Goal: Task Accomplishment & Management: Manage account settings

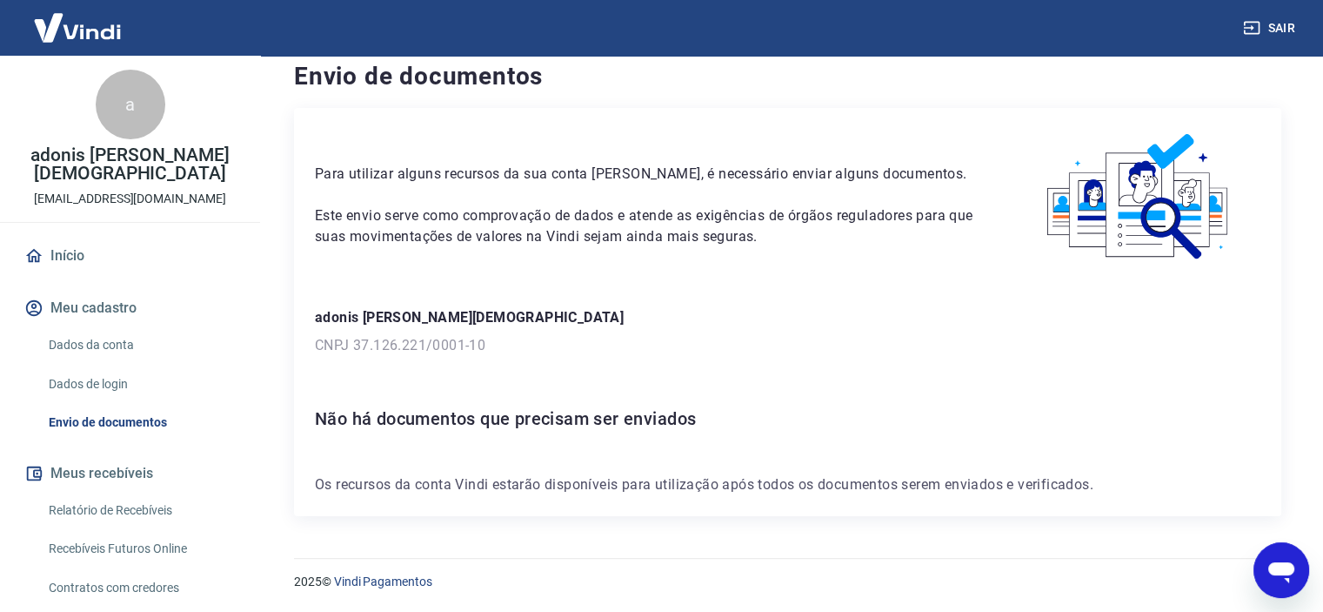
click at [117, 37] on img at bounding box center [77, 27] width 113 height 53
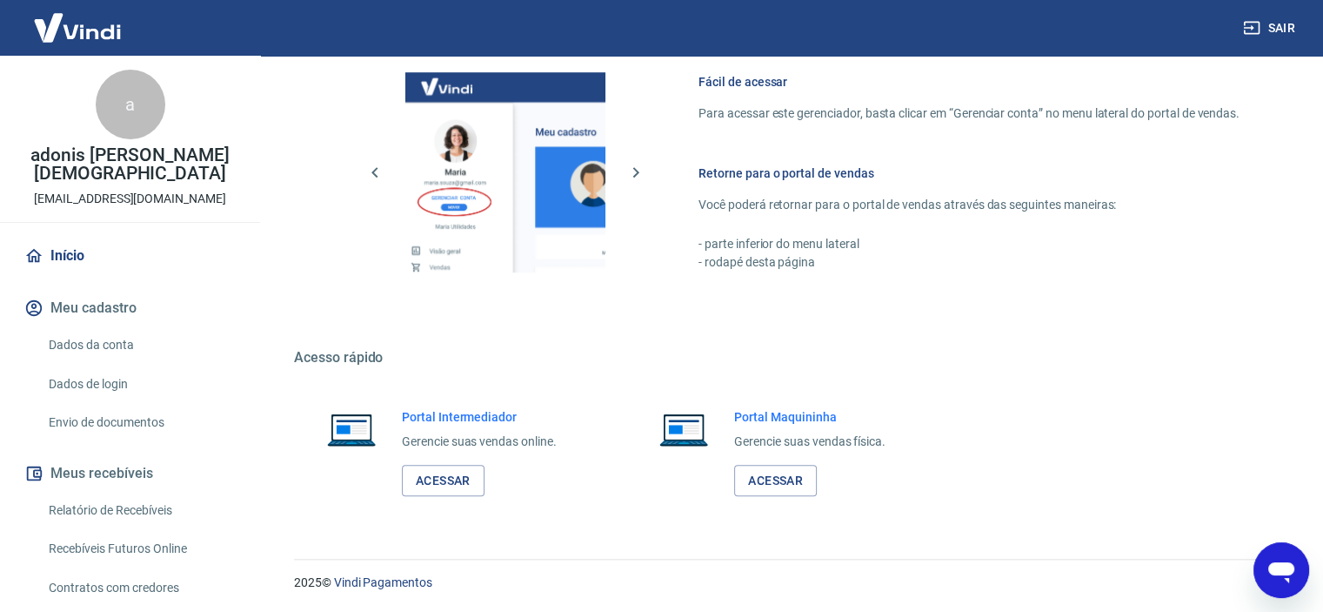
click at [143, 327] on link "Dados da conta" at bounding box center [140, 345] width 197 height 36
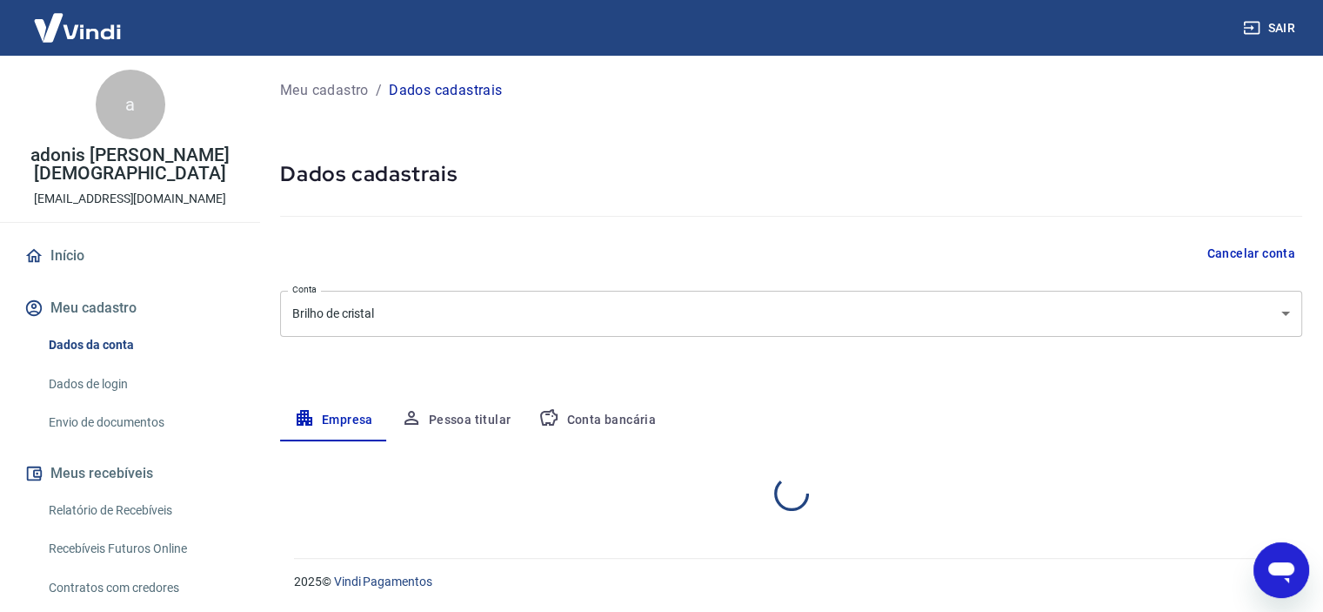
select select "SP"
select select "business"
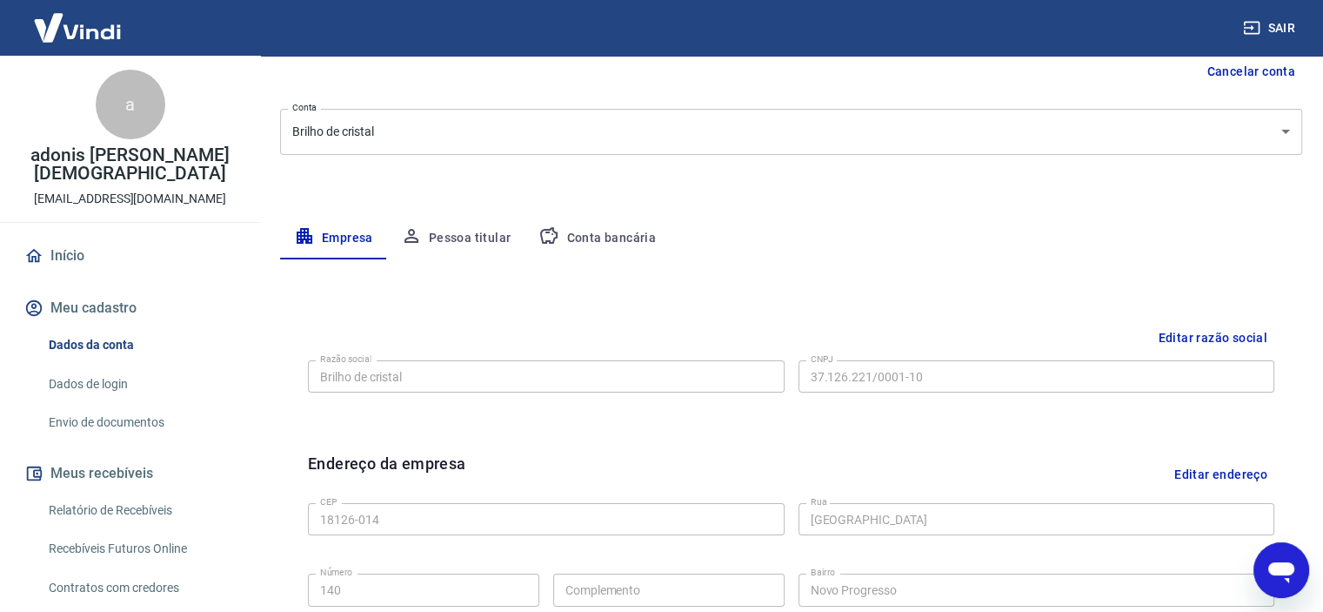
scroll to position [179, 0]
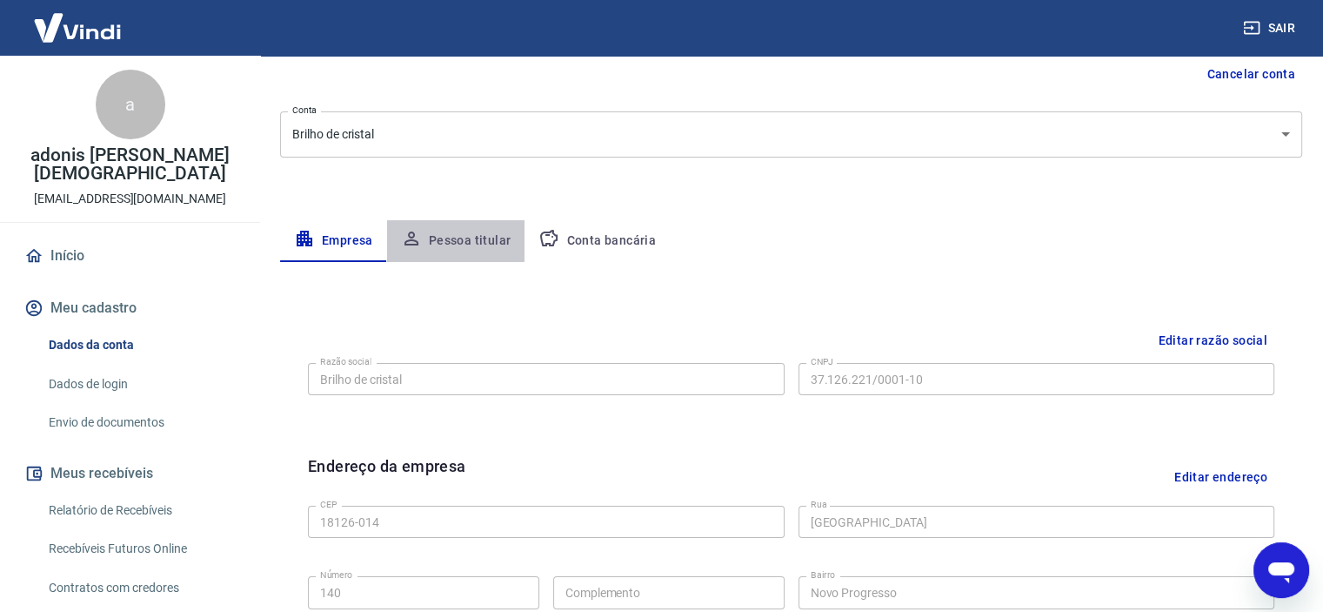
click at [508, 239] on button "Pessoa titular" at bounding box center [456, 241] width 138 height 42
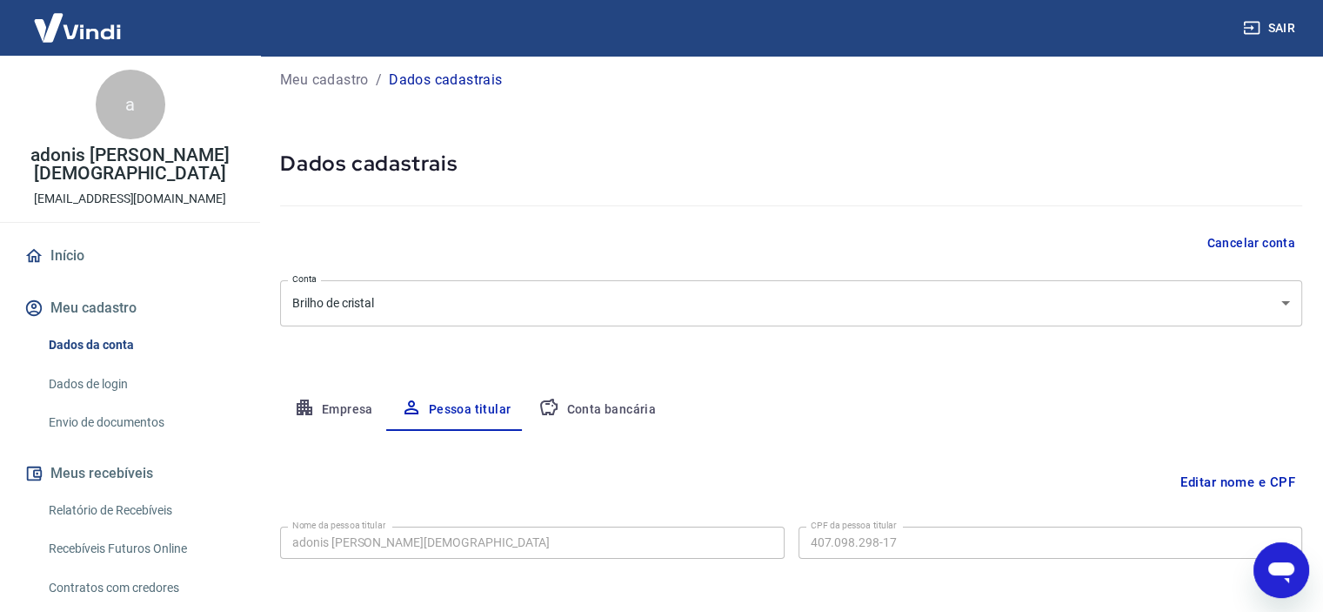
scroll to position [84, 0]
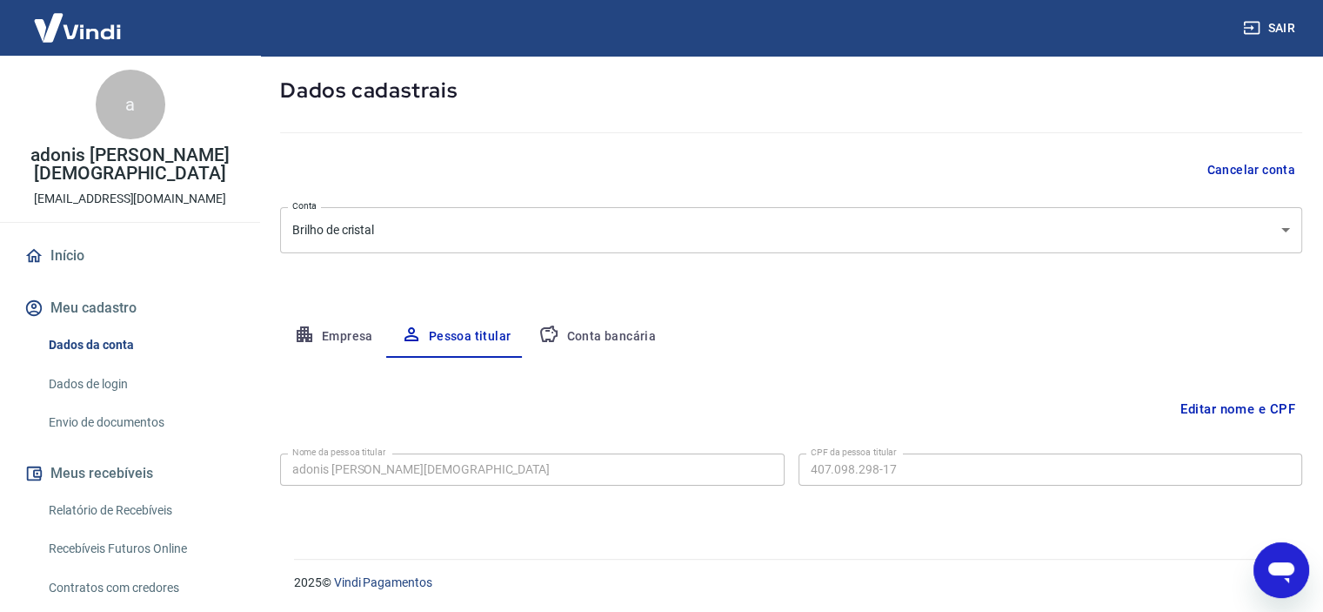
click at [645, 326] on button "Conta bancária" at bounding box center [597, 337] width 145 height 42
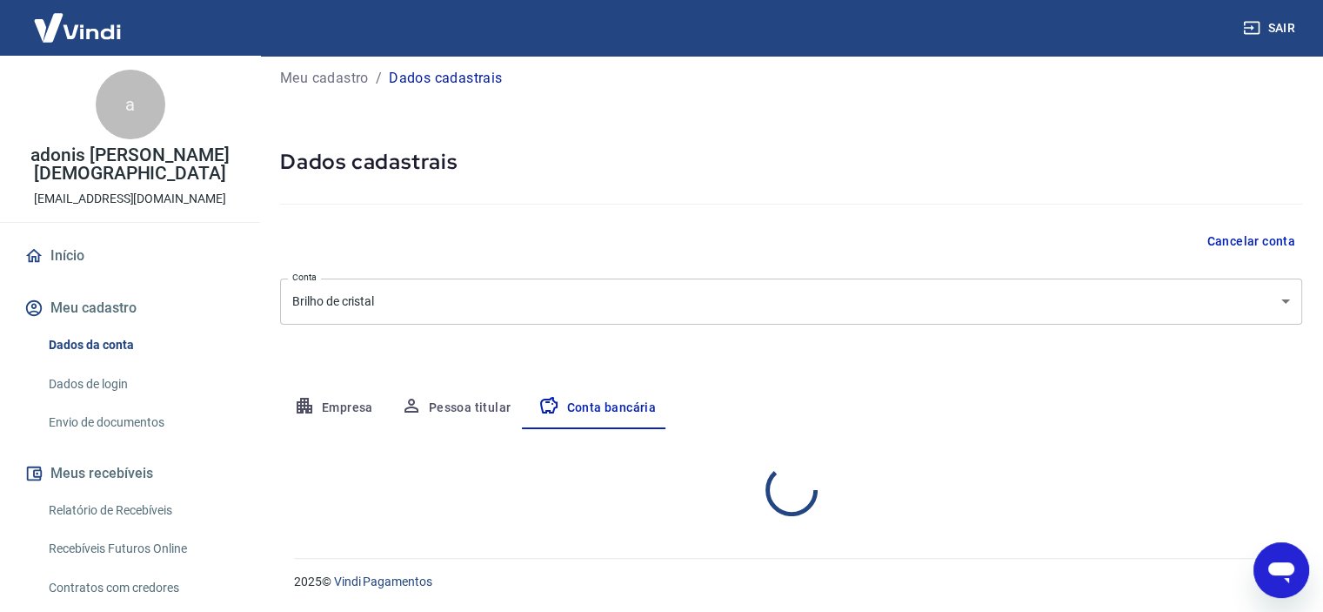
select select "1"
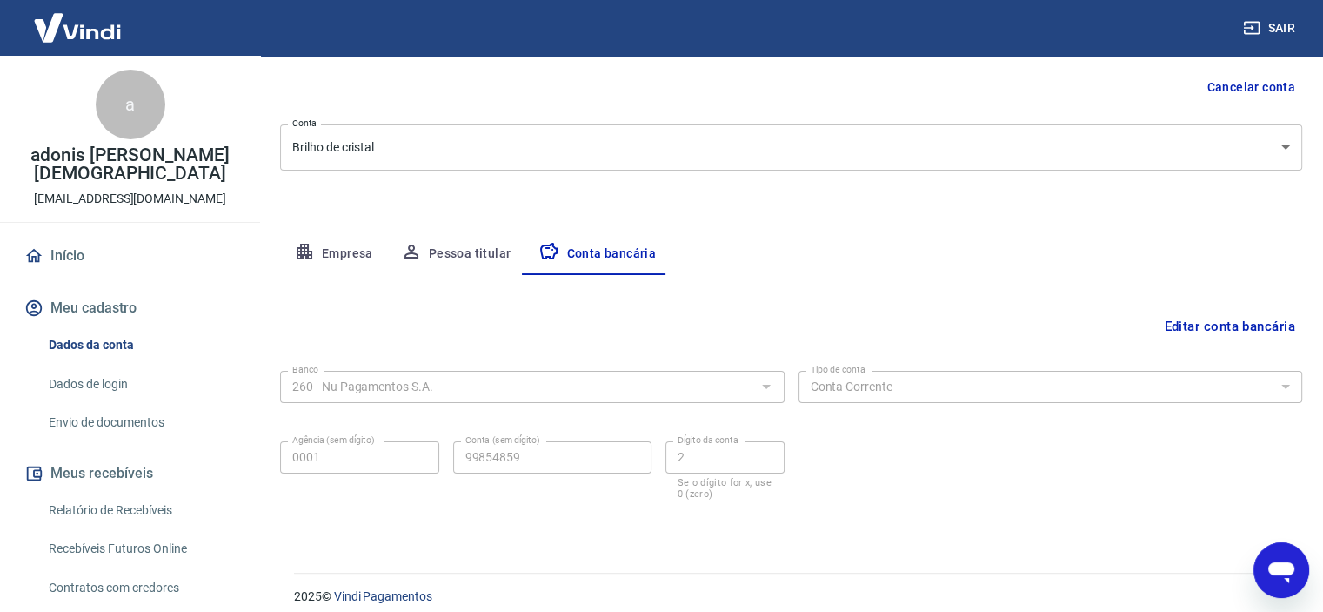
scroll to position [180, 0]
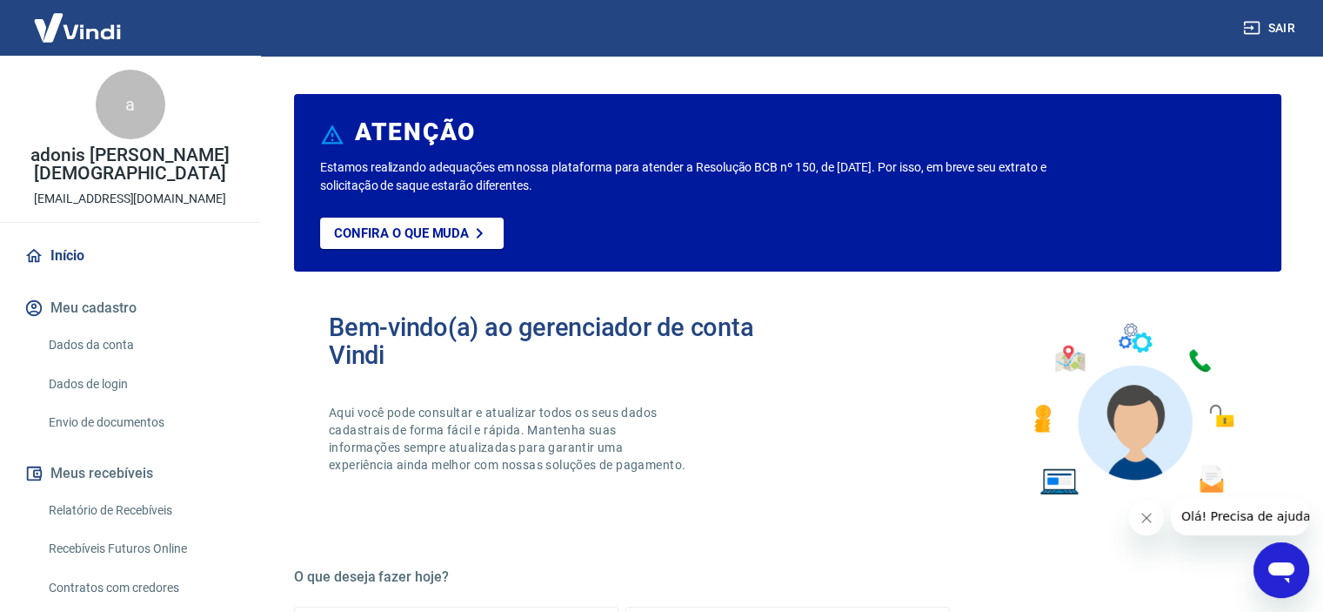
click at [1141, 345] on img at bounding box center [1133, 409] width 228 height 192
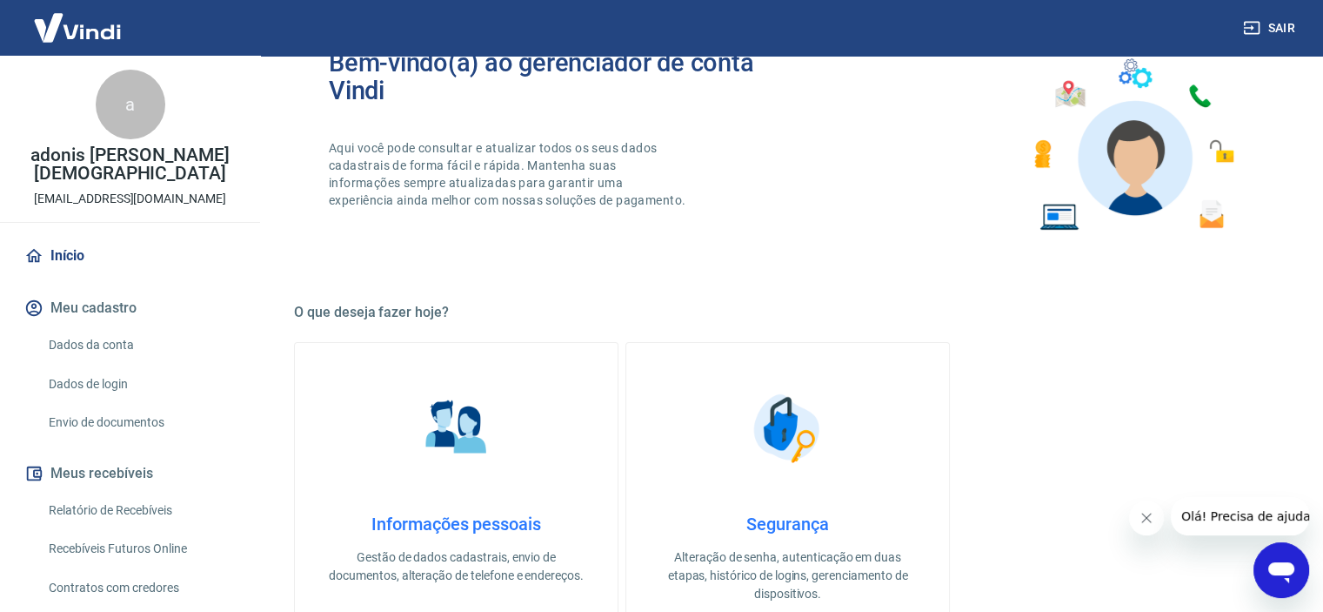
scroll to position [261, 0]
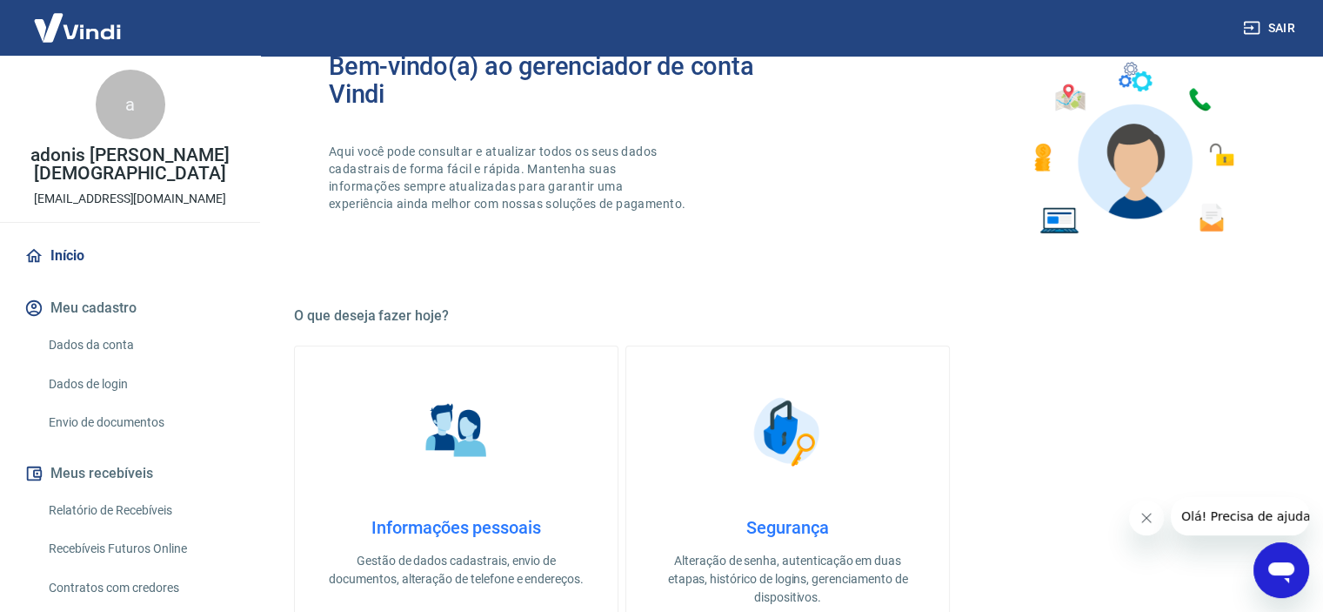
click at [1050, 229] on img at bounding box center [1133, 148] width 228 height 192
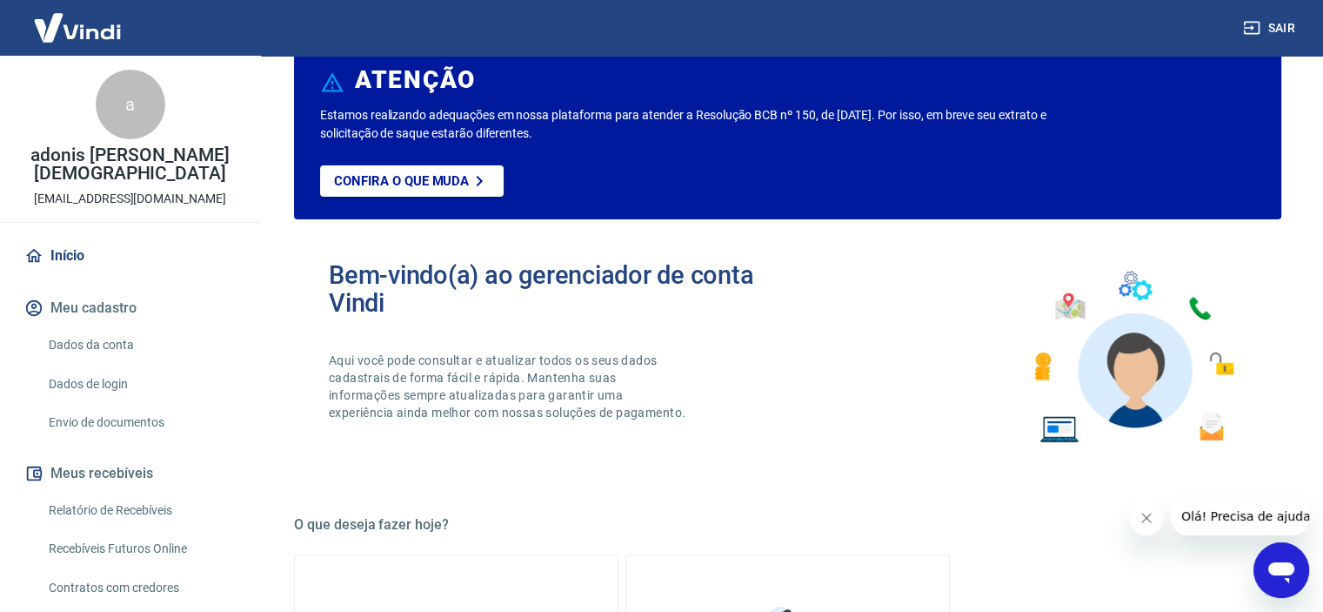
scroll to position [0, 0]
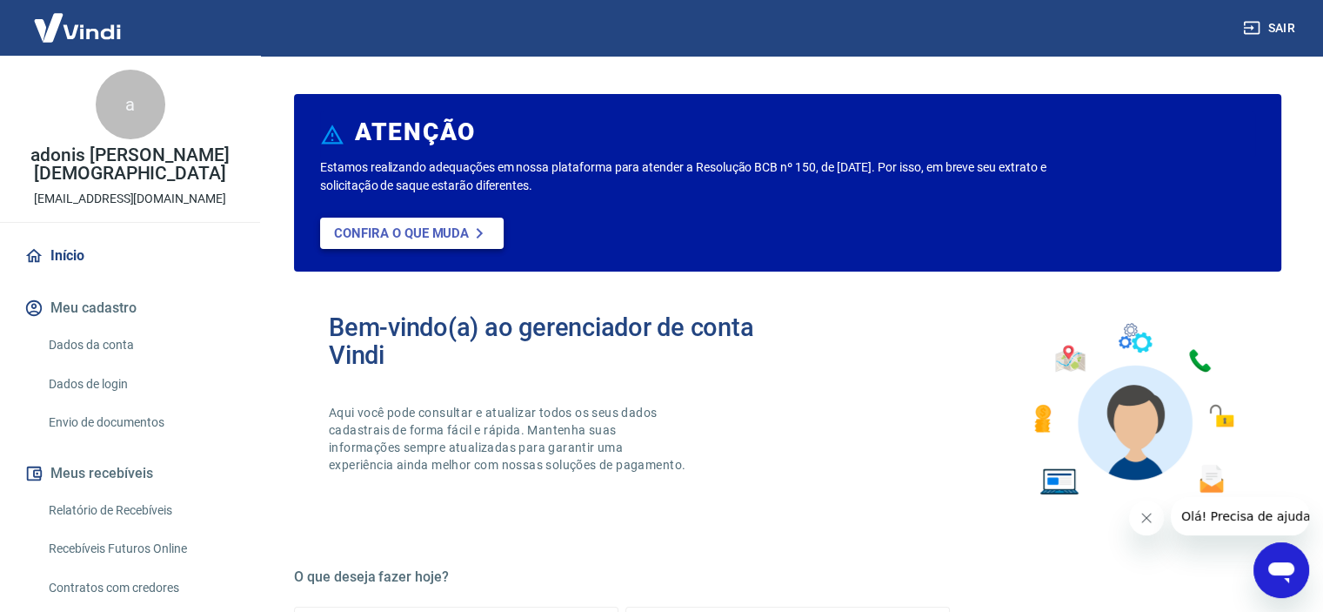
click at [428, 231] on p "Confira o que muda" at bounding box center [401, 233] width 135 height 16
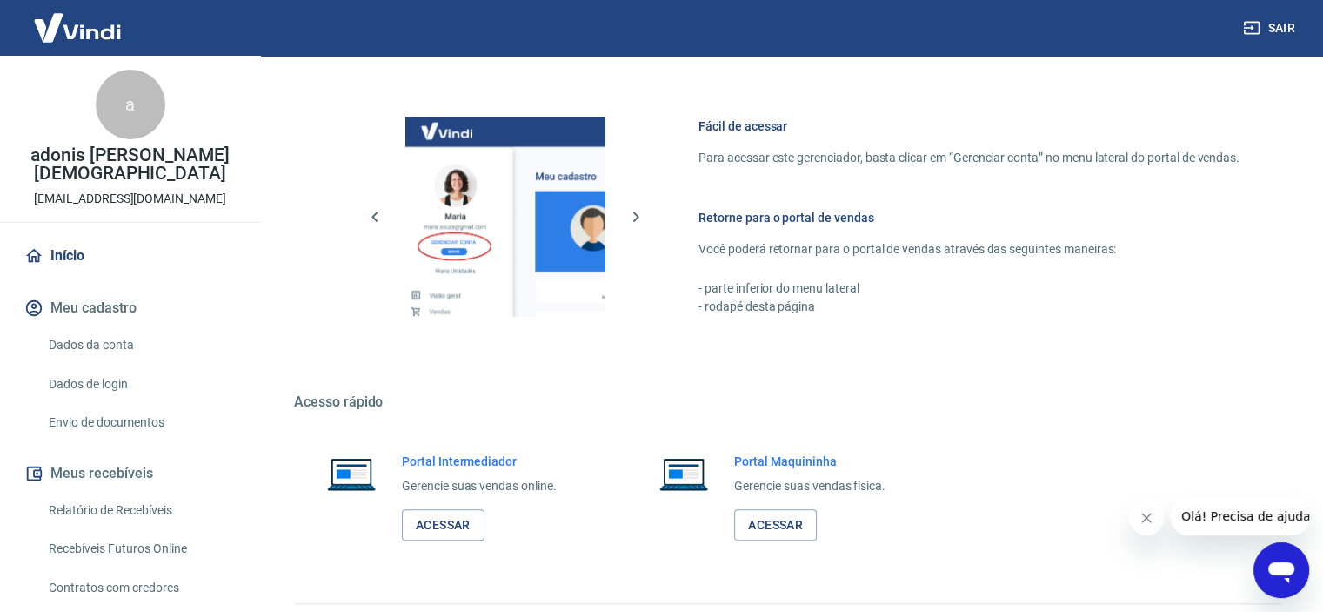
scroll to position [894, 0]
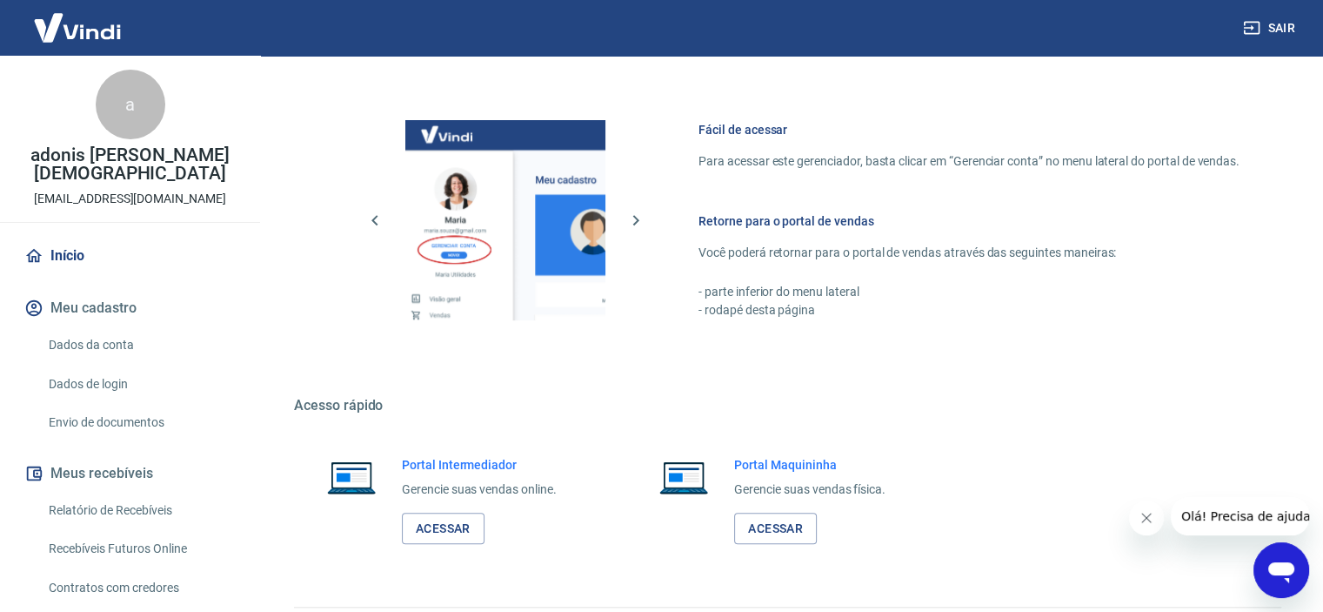
click at [80, 369] on link "Dados de login" at bounding box center [140, 384] width 197 height 36
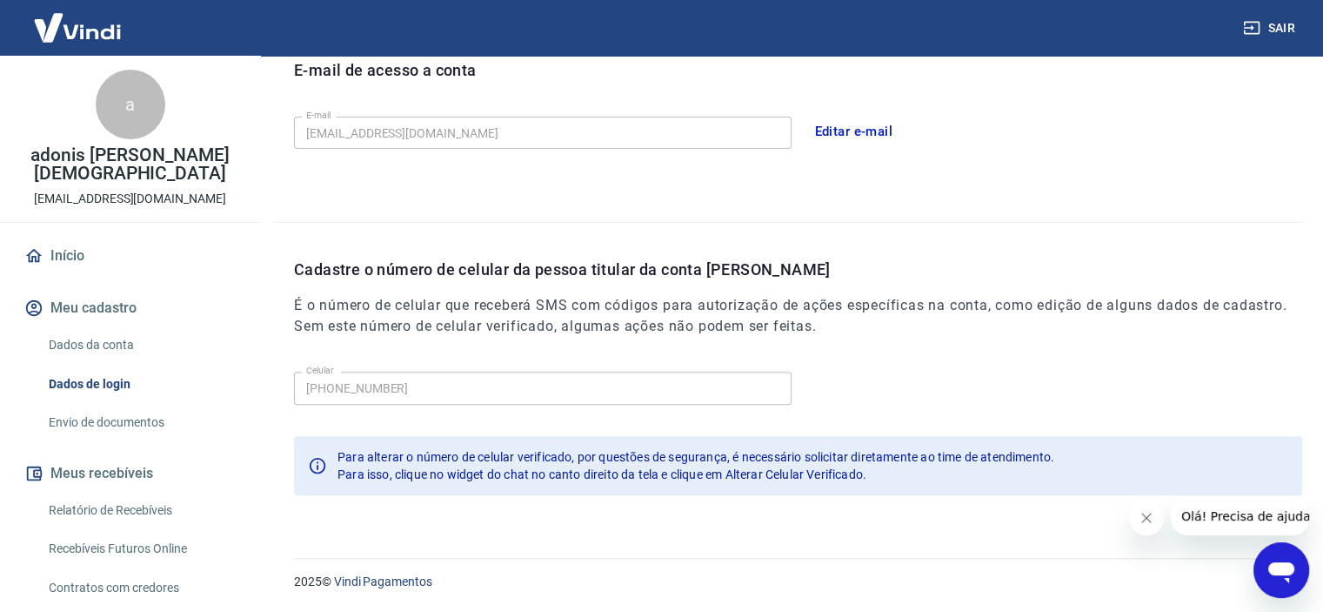
scroll to position [452, 0]
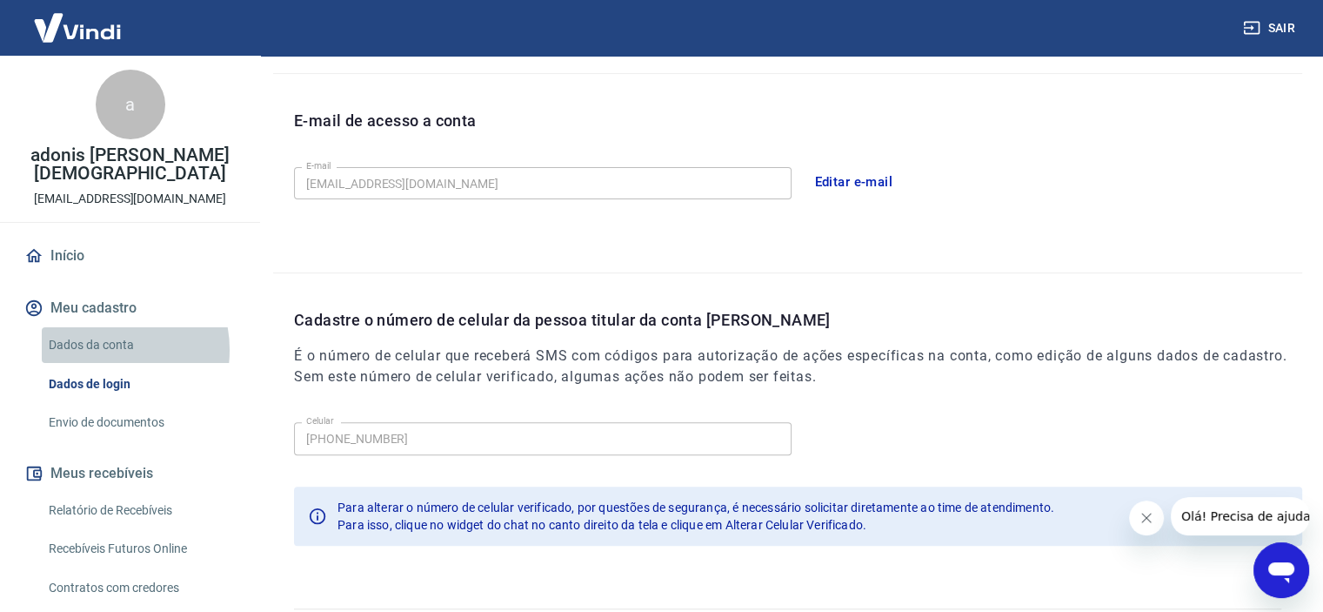
click at [104, 331] on link "Dados da conta" at bounding box center [140, 345] width 197 height 36
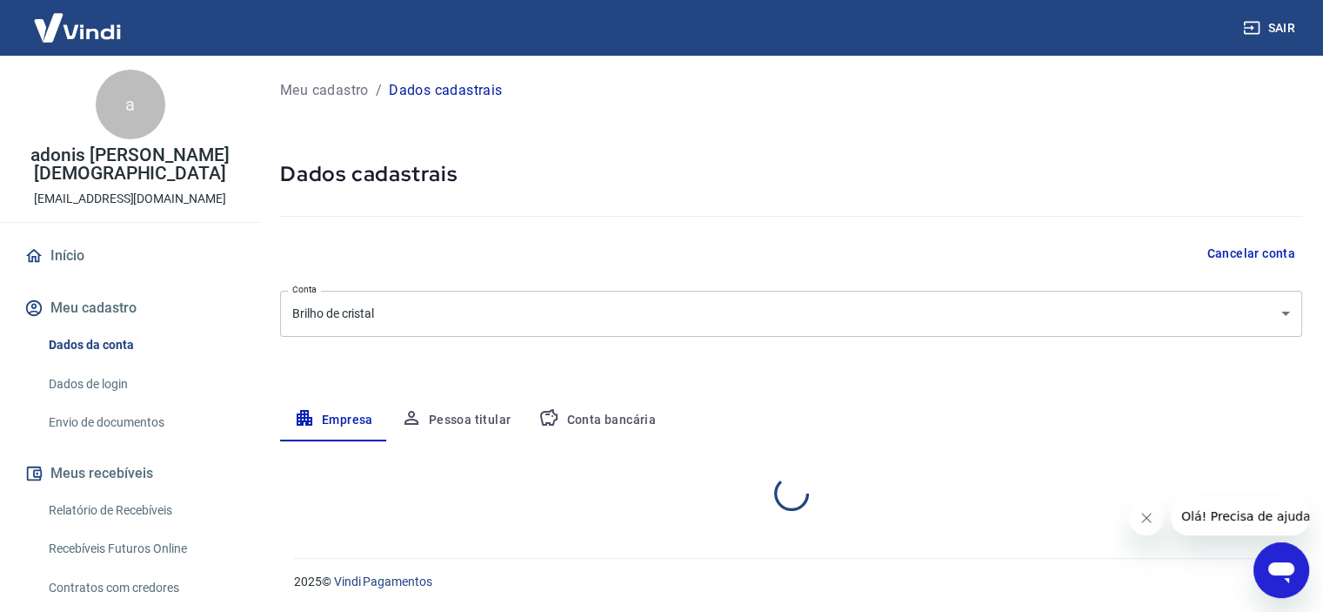
select select "SP"
select select "business"
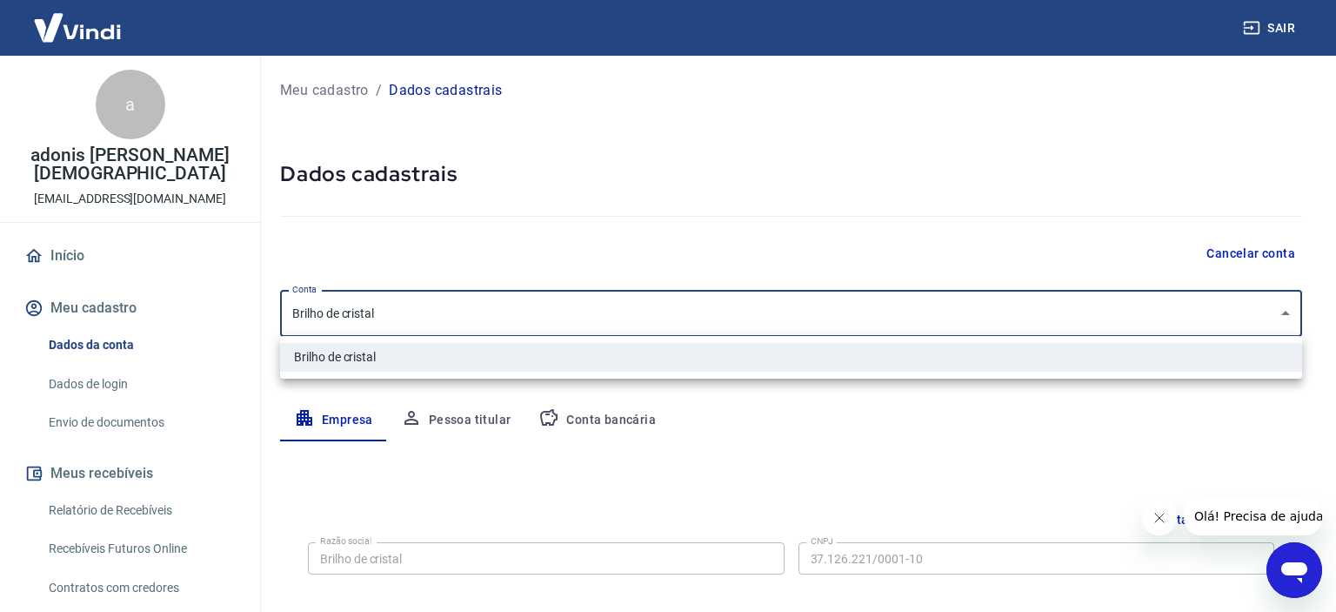
click at [1293, 314] on body "Sair a adonis thiago dos santos [EMAIL_ADDRESS][DOMAIN_NAME] Início Meu cadastr…" at bounding box center [668, 306] width 1336 height 612
click at [1293, 314] on div at bounding box center [668, 306] width 1336 height 612
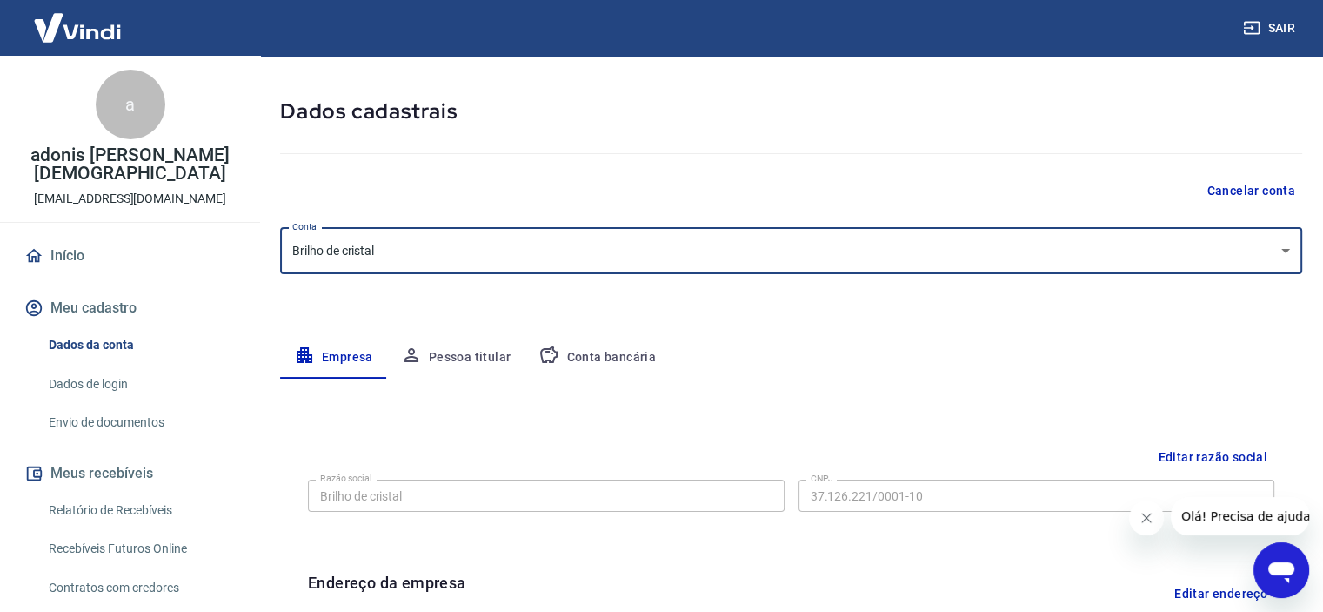
scroll to position [62, 0]
click at [124, 405] on link "Envio de documentos" at bounding box center [140, 423] width 197 height 36
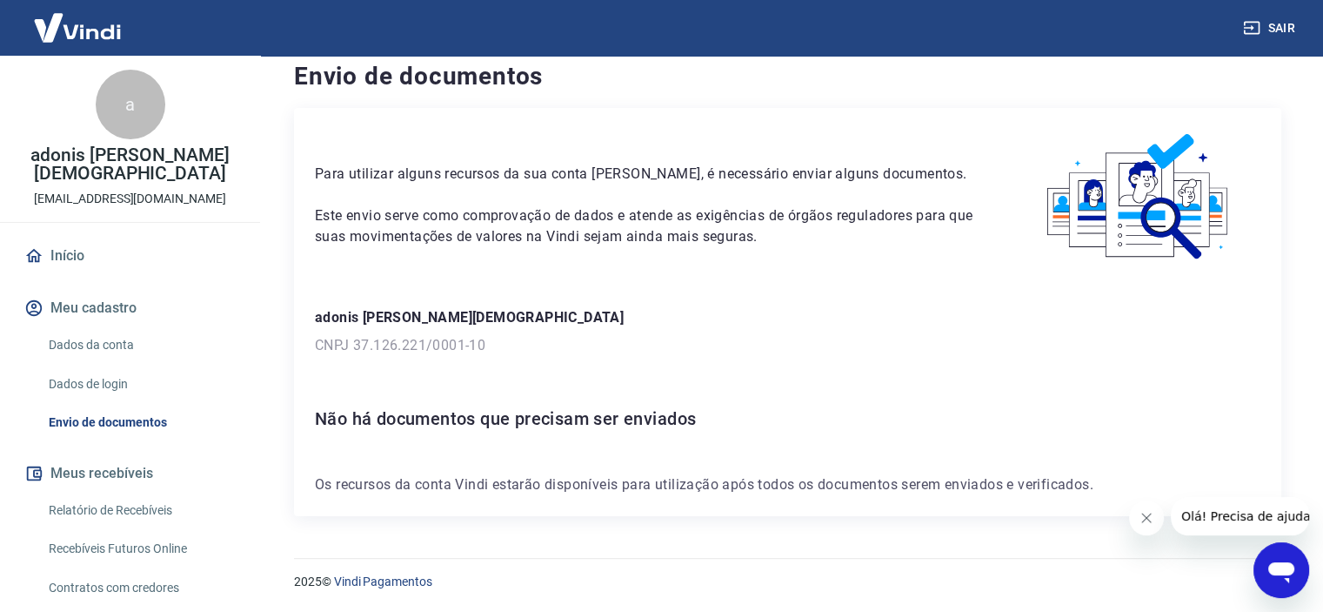
scroll to position [117, 0]
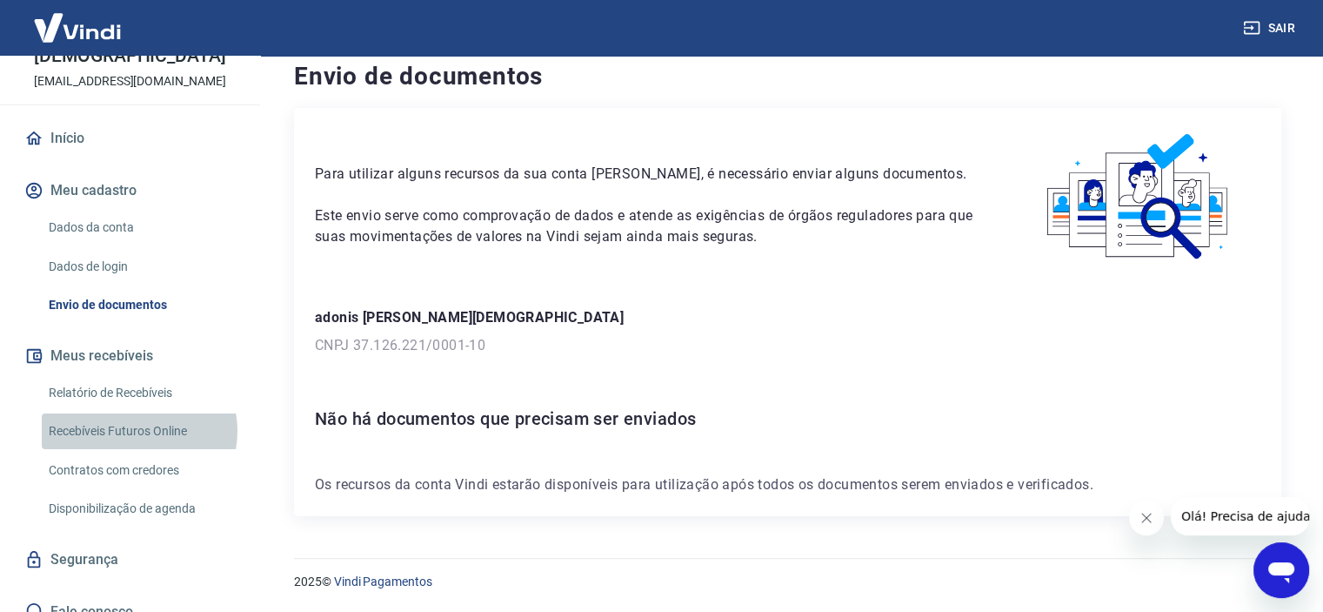
click at [138, 413] on link "Recebíveis Futuros Online" at bounding box center [140, 431] width 197 height 36
click at [118, 375] on link "Relatório de Recebíveis" at bounding box center [140, 393] width 197 height 36
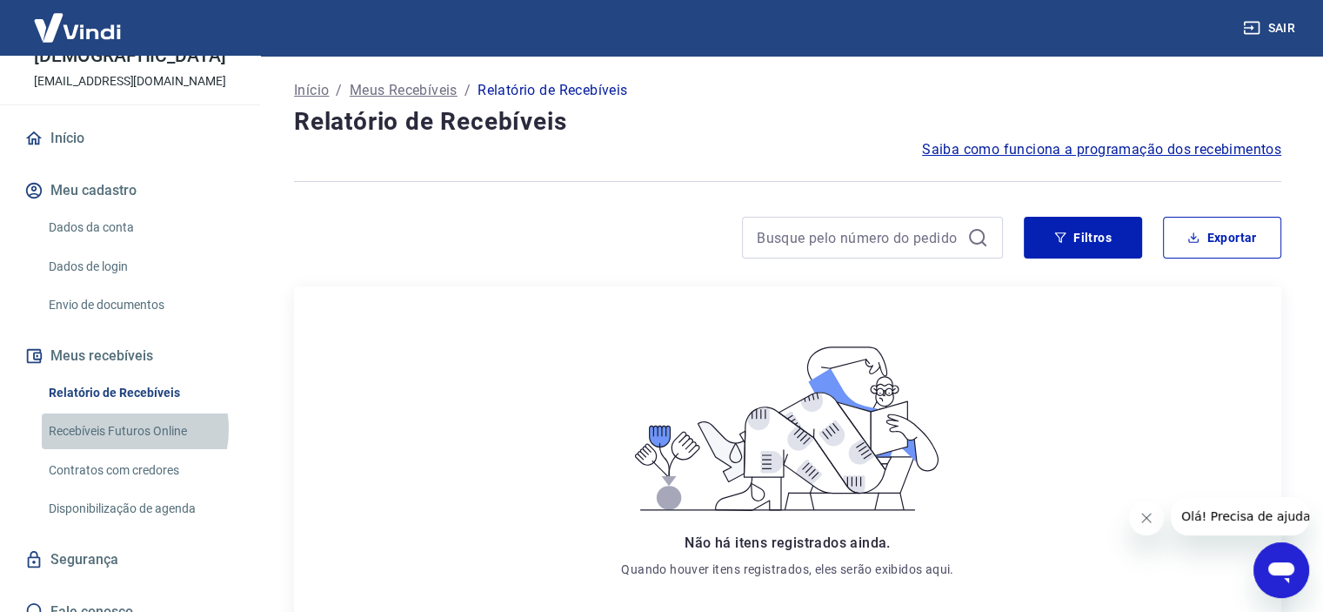
click at [117, 413] on link "Recebíveis Futuros Online" at bounding box center [140, 431] width 197 height 36
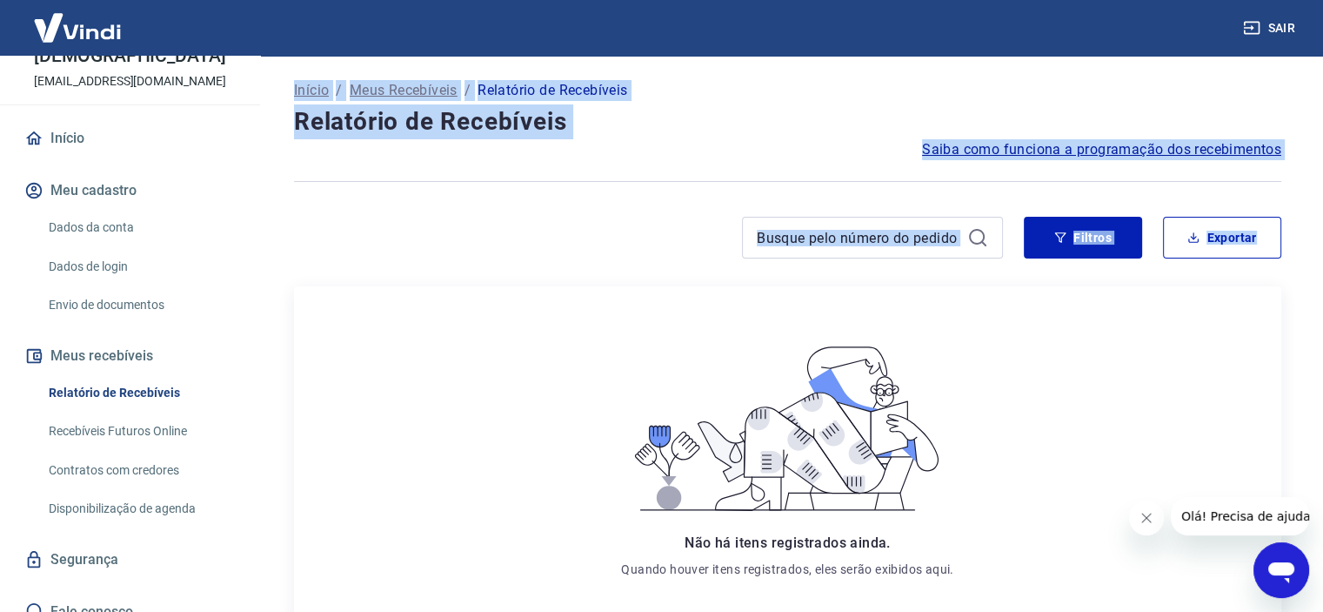
drag, startPoint x: 262, startPoint y: 280, endPoint x: 257, endPoint y: 392, distance: 112.3
click at [257, 392] on div "Sair a adonis thiago dos [DEMOGRAPHIC_DATA] [EMAIL_ADDRESS][DOMAIN_NAME] Início…" at bounding box center [661, 306] width 1323 height 612
click at [111, 210] on link "Dados da conta" at bounding box center [140, 228] width 197 height 36
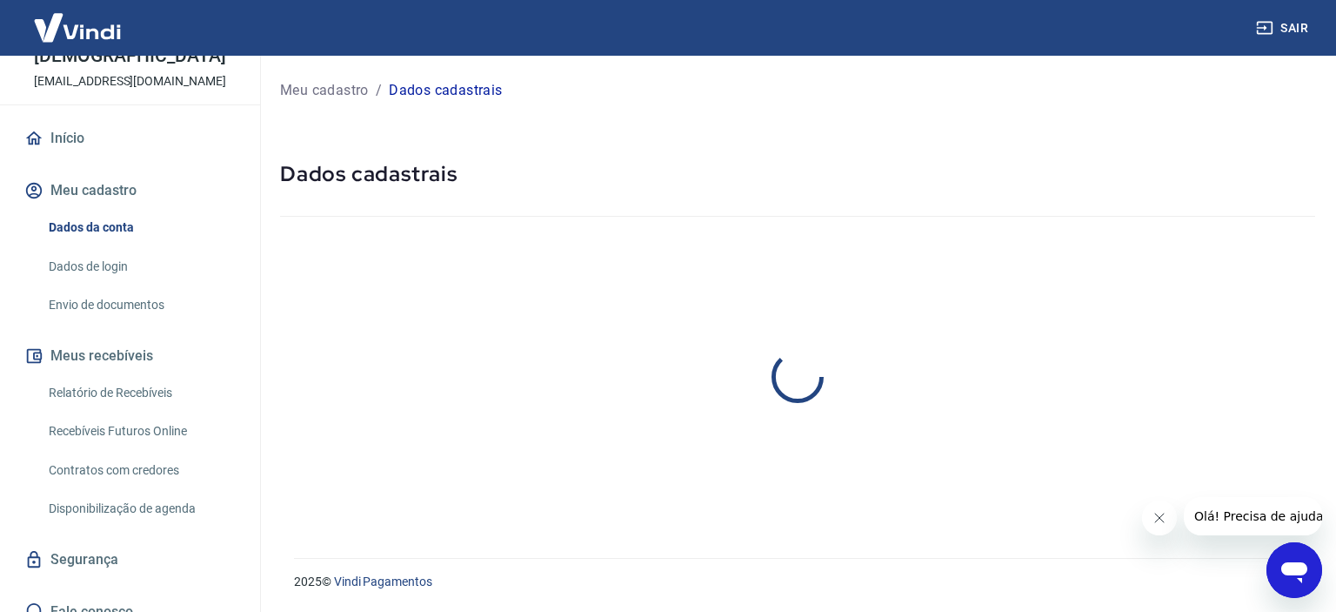
select select "SP"
select select "business"
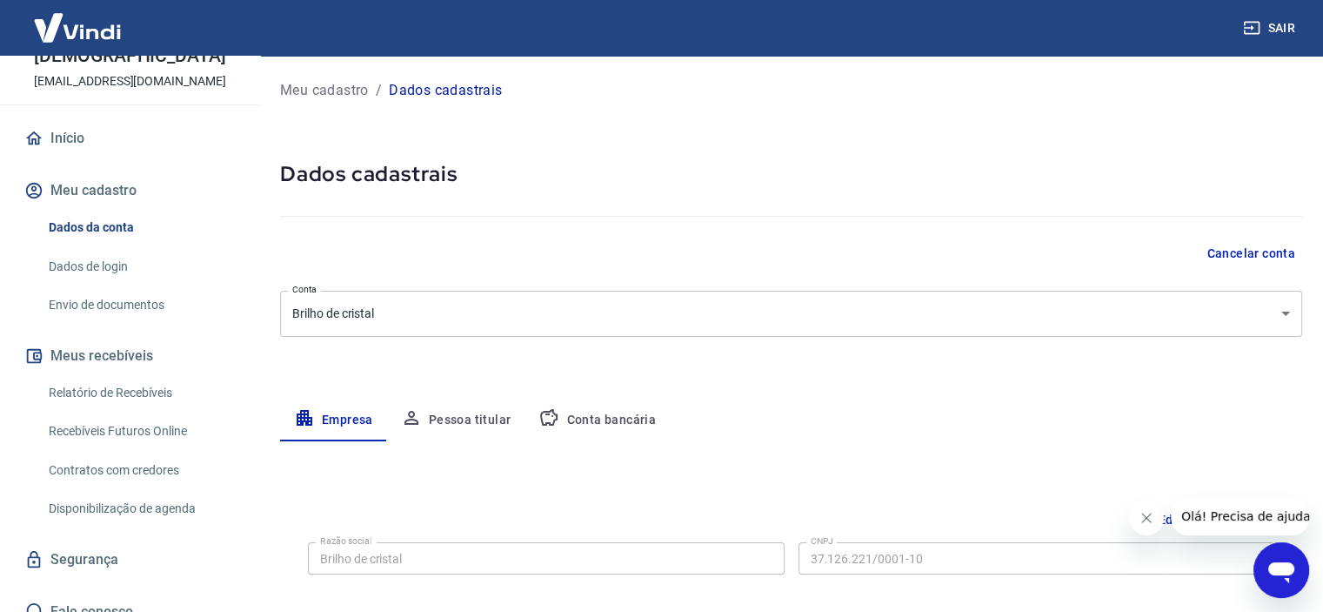
click at [637, 420] on button "Conta bancária" at bounding box center [597, 420] width 145 height 42
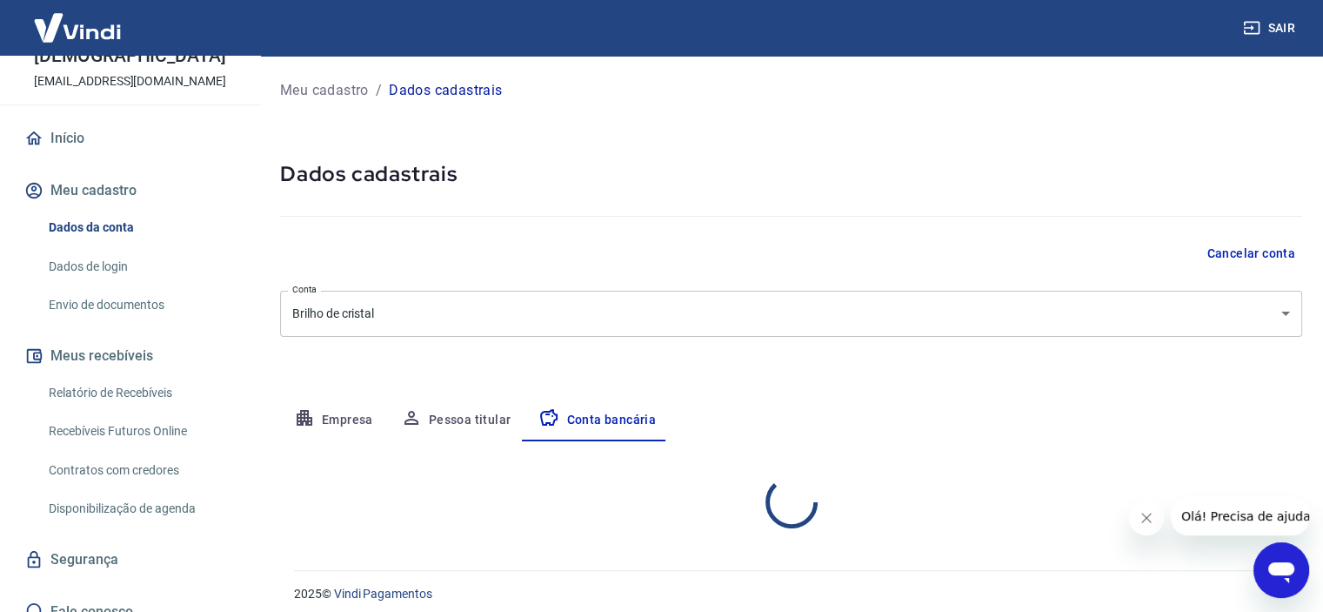
select select "1"
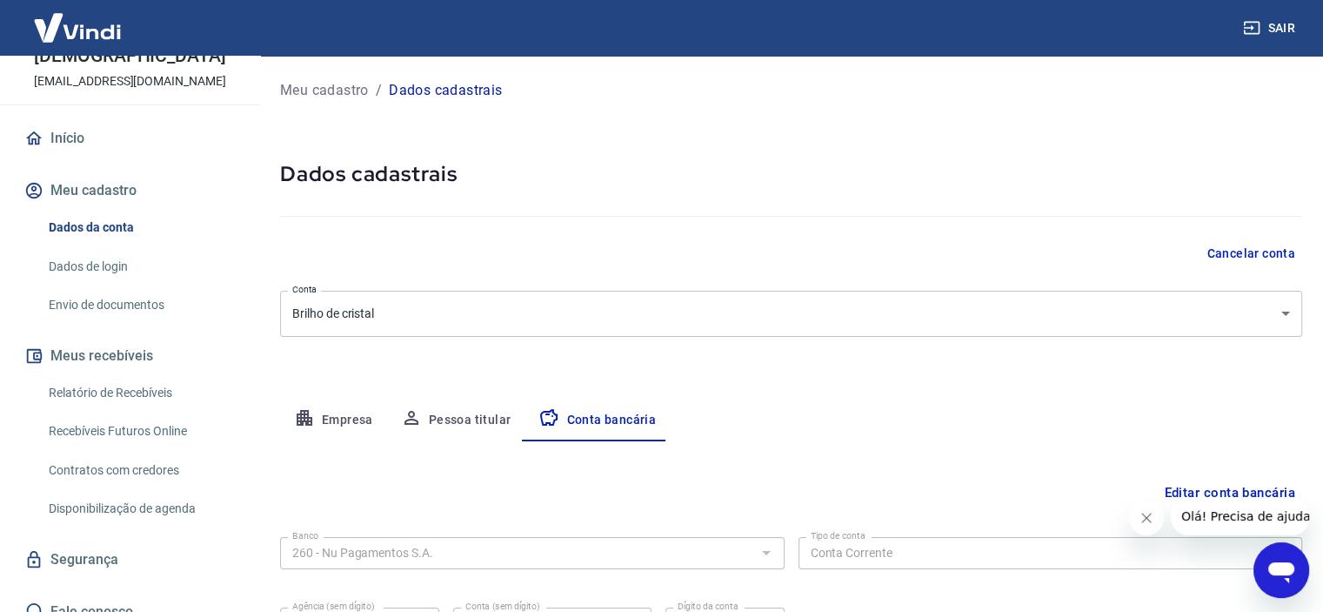
scroll to position [180, 0]
